Goal: Information Seeking & Learning: Learn about a topic

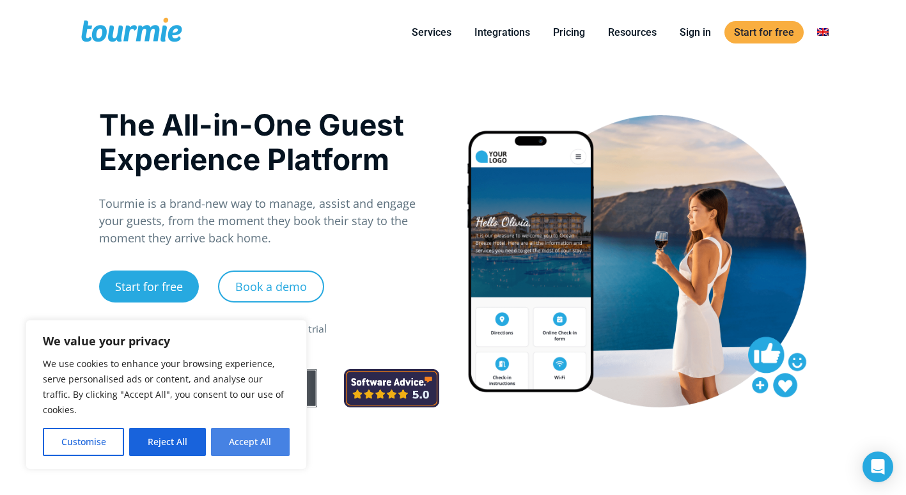
click at [264, 439] on button "Accept All" at bounding box center [250, 442] width 79 height 28
checkbox input "true"
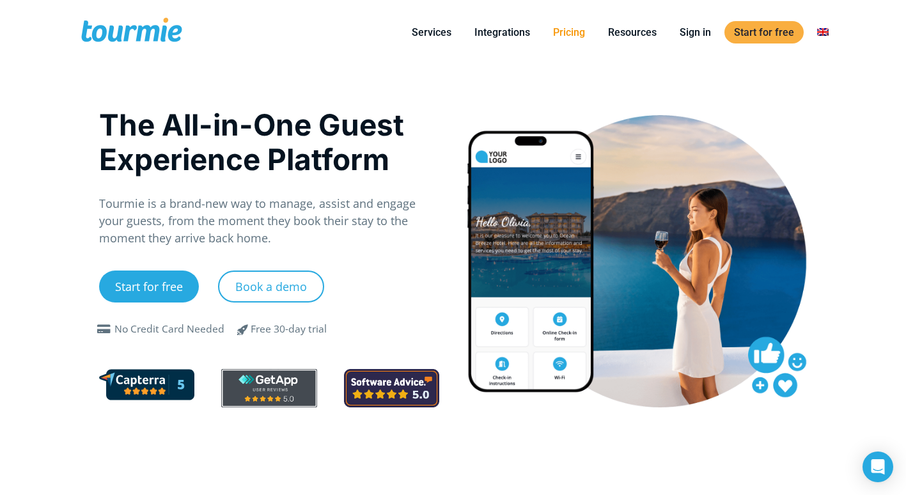
click at [568, 35] on link "Pricing" at bounding box center [568, 32] width 51 height 16
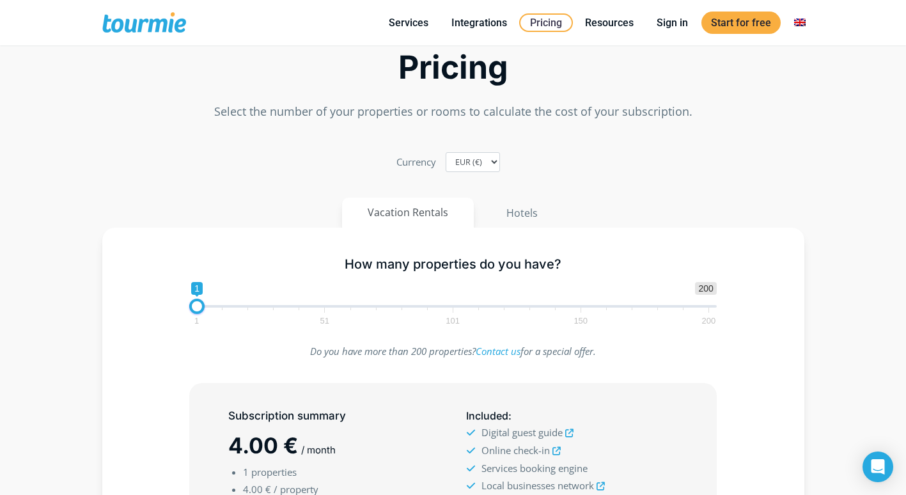
scroll to position [223, 0]
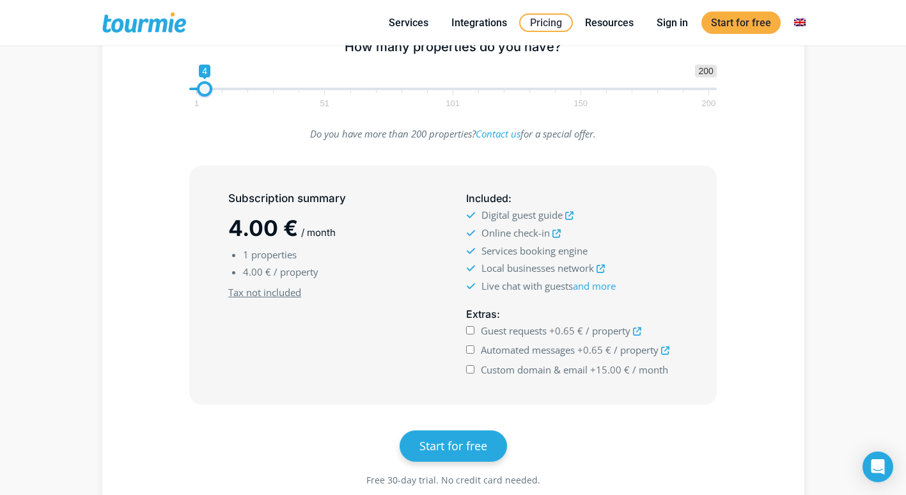
type input "2"
drag, startPoint x: 195, startPoint y: 92, endPoint x: 198, endPoint y: 102, distance: 10.1
click at [198, 102] on span "1 200 0 0 2 1 51 101 150 200" at bounding box center [452, 86] width 527 height 42
click at [573, 217] on icon at bounding box center [569, 216] width 8 height 8
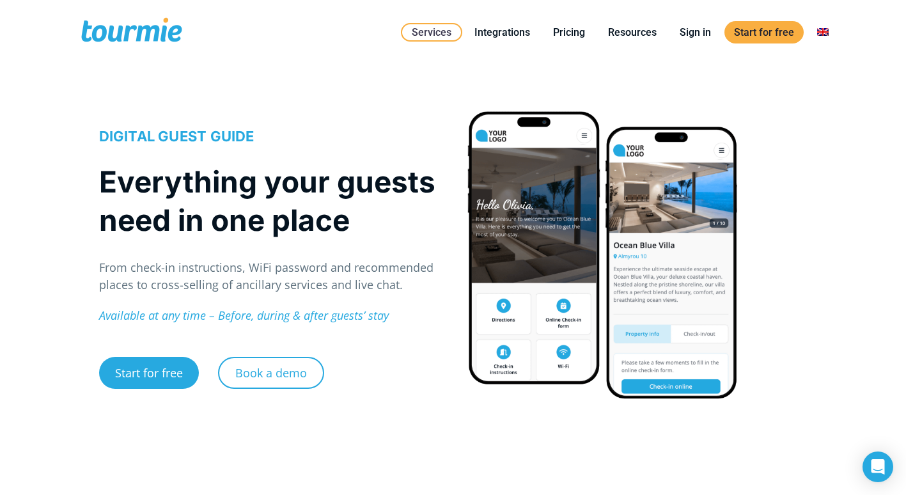
click at [497, 290] on div at bounding box center [603, 254] width 272 height 289
click at [510, 35] on link "Integrations" at bounding box center [502, 32] width 75 height 16
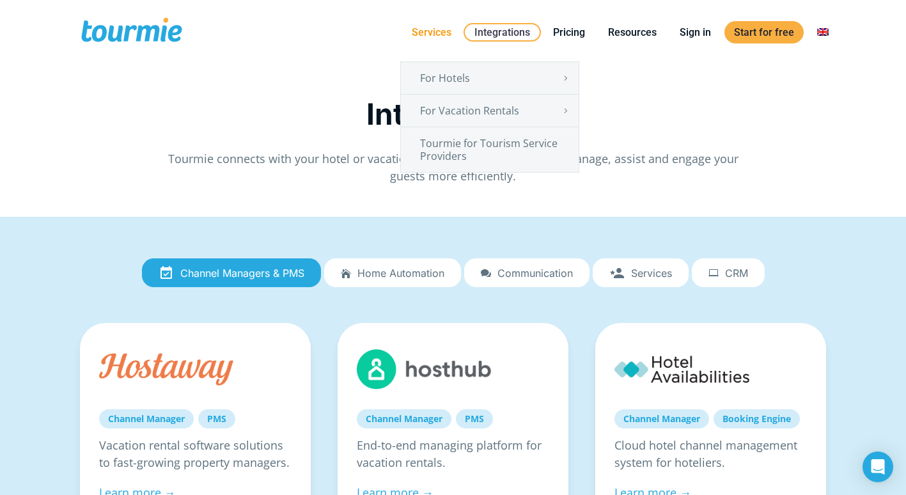
click at [436, 33] on link "Services" at bounding box center [431, 32] width 59 height 16
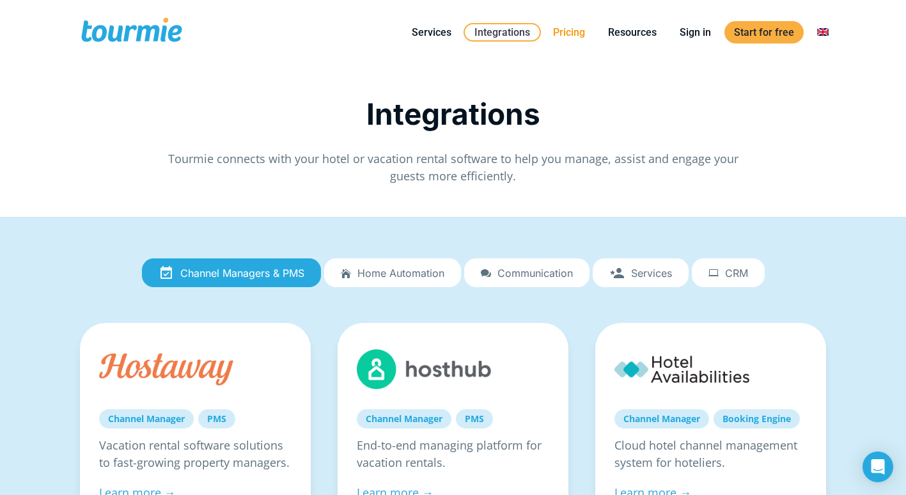
click at [566, 26] on link "Pricing" at bounding box center [568, 32] width 51 height 16
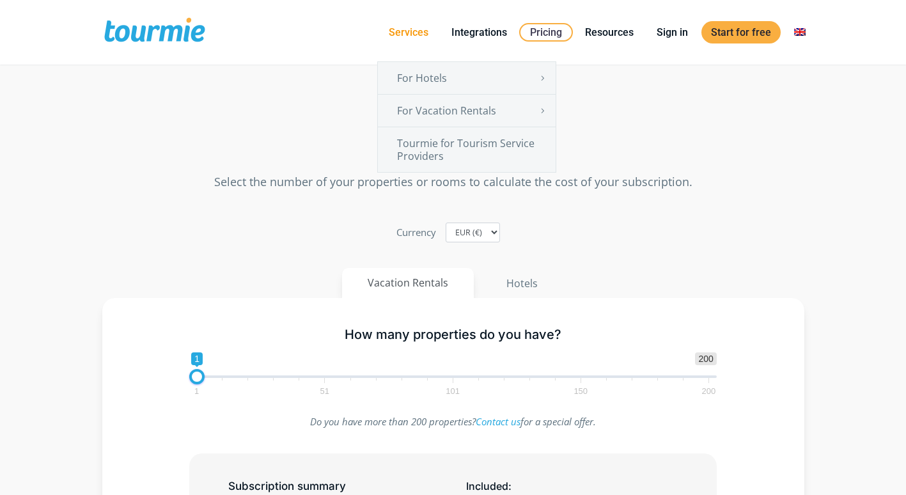
click at [412, 21] on li "Services For Hotels Online Check-in Digital Guest Directory Digital Concierge A…" at bounding box center [408, 32] width 63 height 58
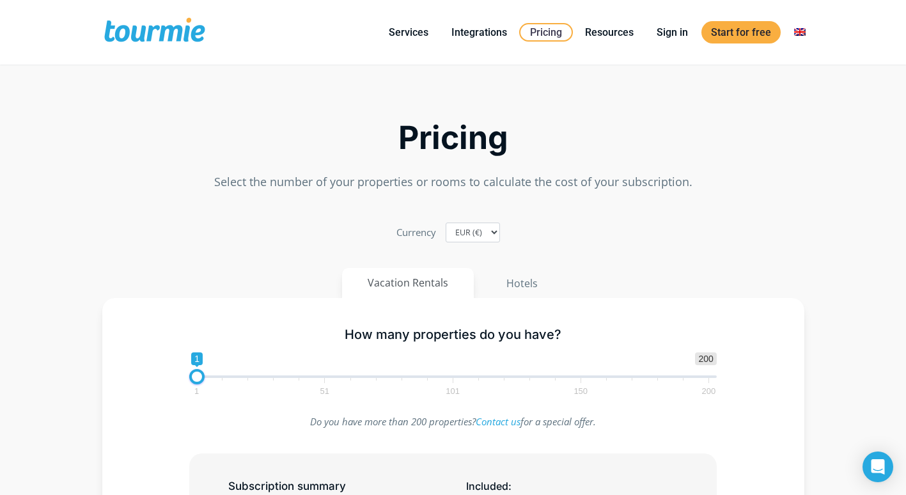
click at [183, 36] on span at bounding box center [154, 32] width 105 height 30
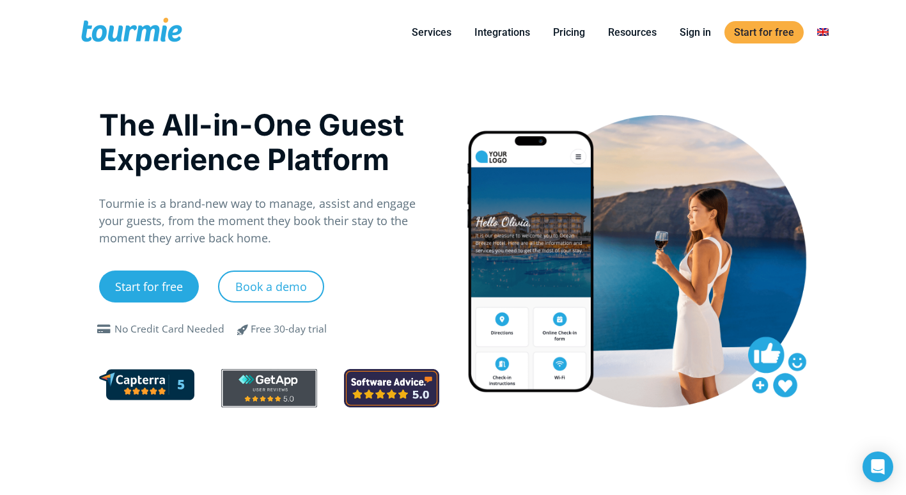
click at [404, 451] on div "The All-in-One Guest Experience Platform Tourmie is a brand-new way to manage, …" at bounding box center [453, 280] width 735 height 430
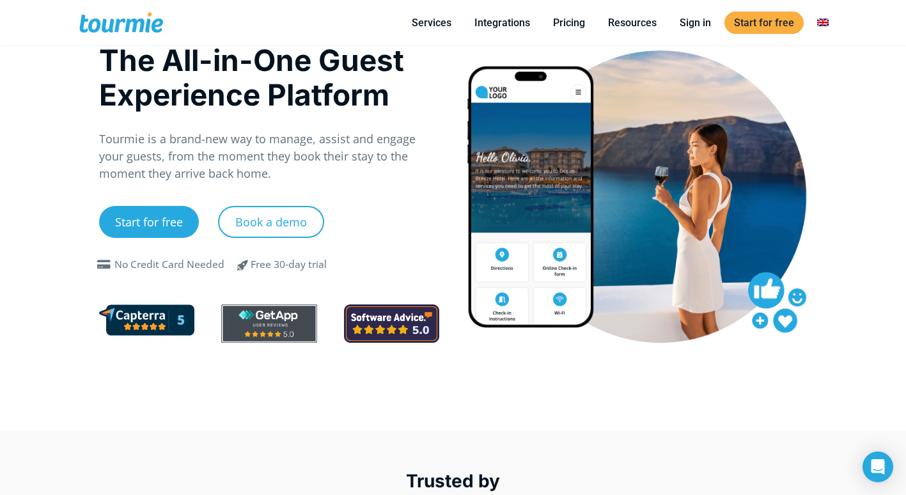
scroll to position [31, 0]
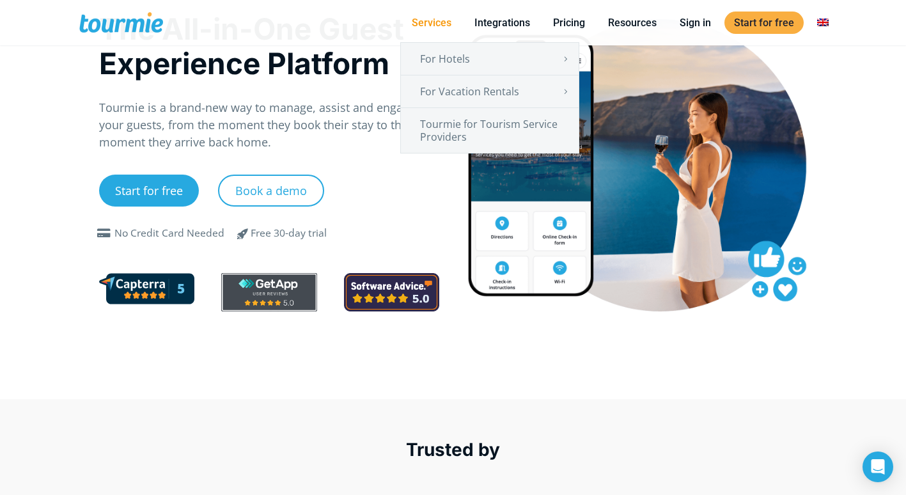
click at [441, 19] on link "Services" at bounding box center [431, 23] width 59 height 16
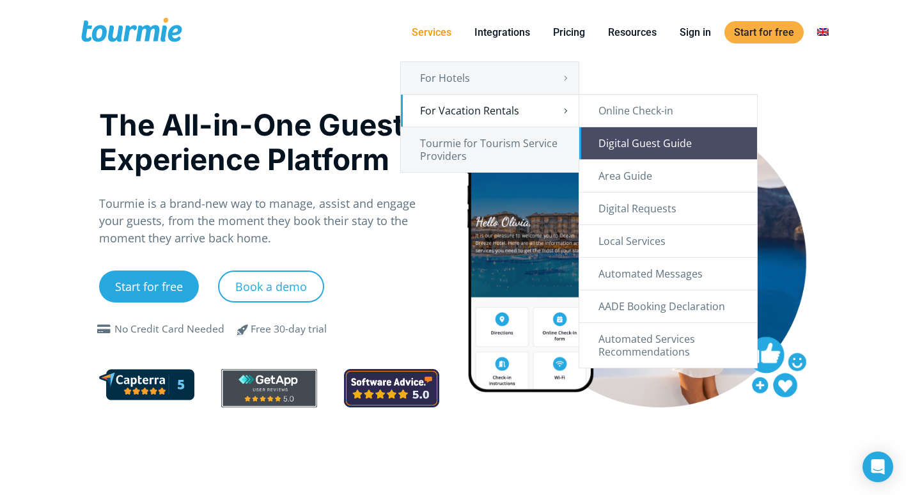
click at [647, 145] on link "Digital Guest Guide" at bounding box center [668, 143] width 178 height 32
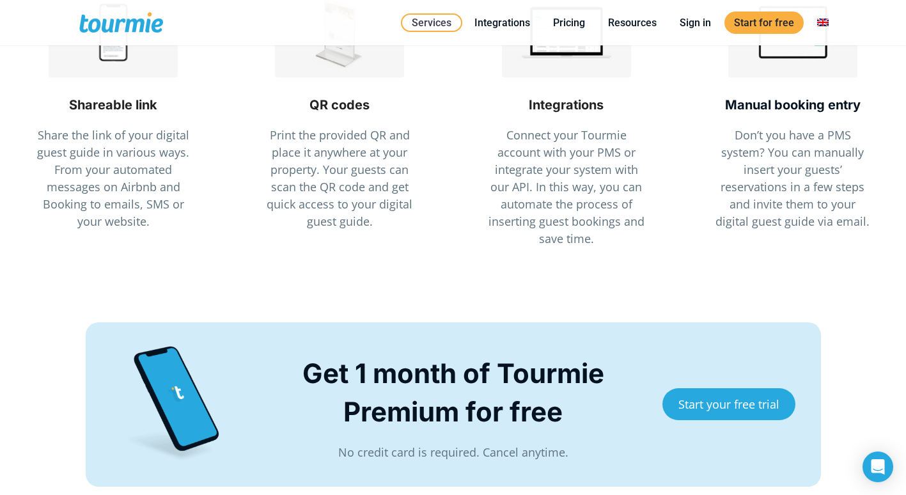
scroll to position [3057, 0]
